Goal: Task Accomplishment & Management: Use online tool/utility

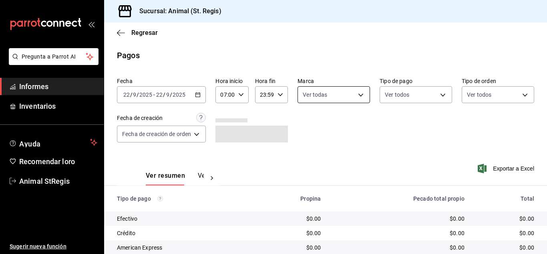
click at [311, 97] on body "Pregunta a Parrot AI Informes Inventarios Ayuda Recomendar loro Animal StRegis …" at bounding box center [273, 127] width 547 height 254
drag, startPoint x: 304, startPoint y: 124, endPoint x: 407, endPoint y: 133, distance: 103.8
click at [304, 124] on input "checkbox" at bounding box center [305, 125] width 7 height 7
checkbox input "true"
type input "3f39fcdc-c8c4-4fff-883a-47b345d9391c"
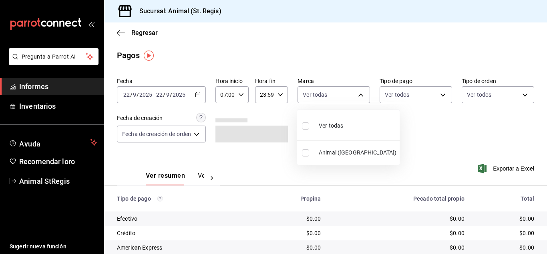
checkbox input "true"
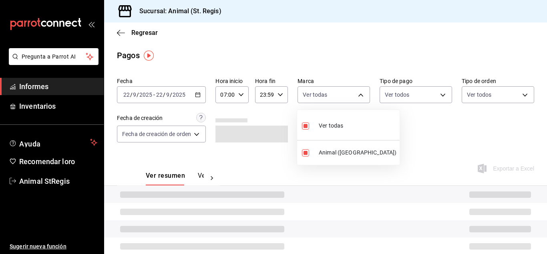
click at [408, 133] on div at bounding box center [273, 127] width 547 height 254
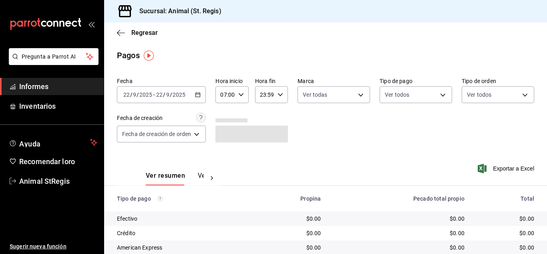
click at [403, 97] on body "Pregunta a Parrot AI Informes Inventarios Ayuda Recomendar loro Animal StRegis …" at bounding box center [273, 127] width 547 height 254
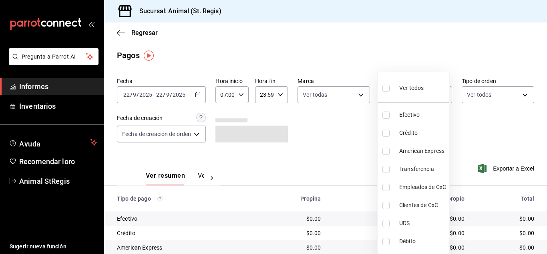
click at [386, 88] on input "checkbox" at bounding box center [386, 88] width 7 height 7
checkbox input "true"
type input "5a0f3365-d715-4940-adc4-656debb7822a,fc07b02b-84a7-4dba-9bff-98bba82b1290,ff2b0…"
checkbox input "true"
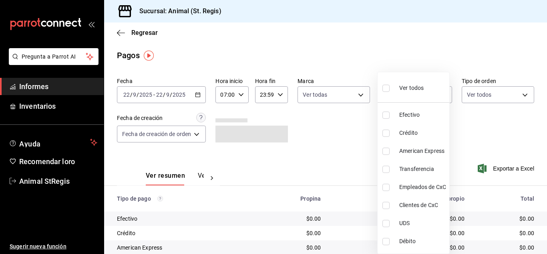
checkbox input "true"
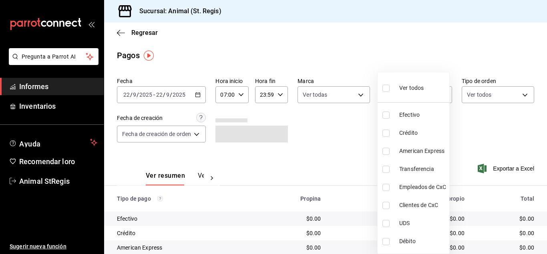
checkbox input "true"
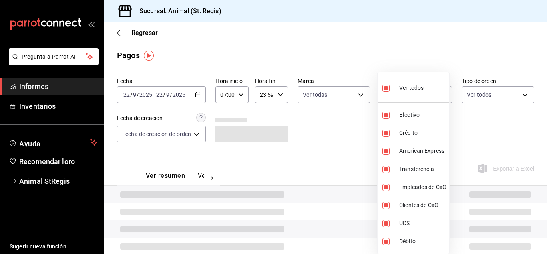
click at [372, 65] on div at bounding box center [273, 127] width 547 height 254
